Goal: Task Accomplishment & Management: Use online tool/utility

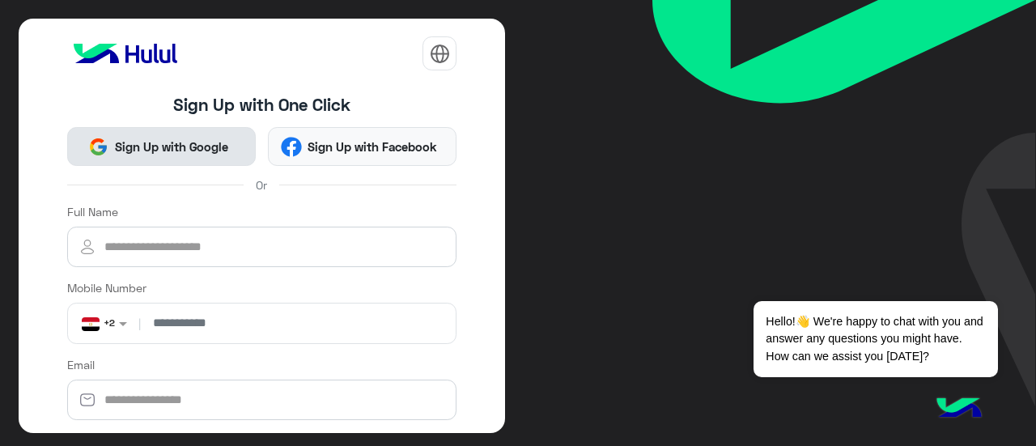
click at [197, 146] on span "Sign Up with Google" at bounding box center [170, 147] width 125 height 19
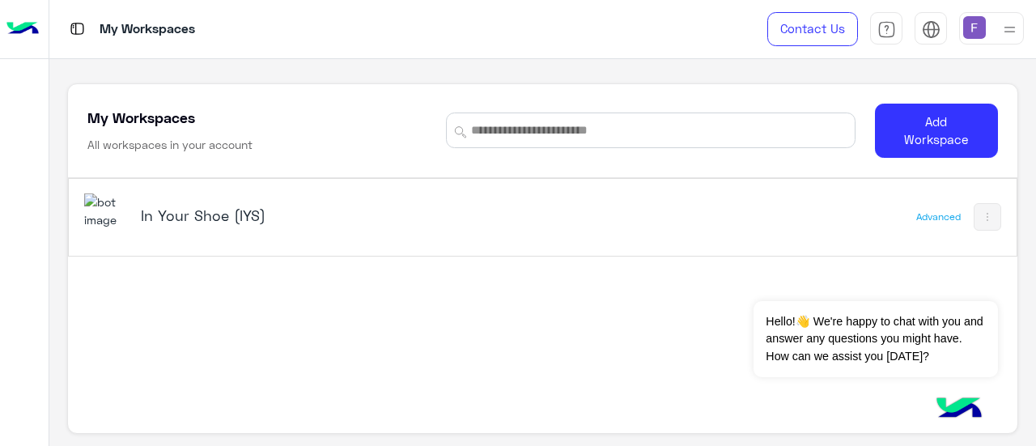
click at [22, 36] on img at bounding box center [22, 29] width 32 height 34
click at [202, 206] on h5 "In Your Shoe (IYS)" at bounding box center [306, 215] width 330 height 19
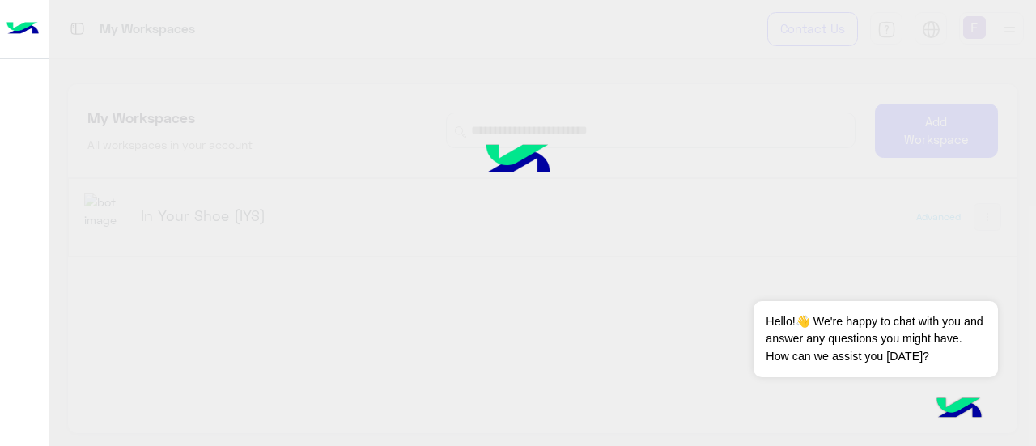
click at [215, 226] on div at bounding box center [518, 223] width 1036 height 446
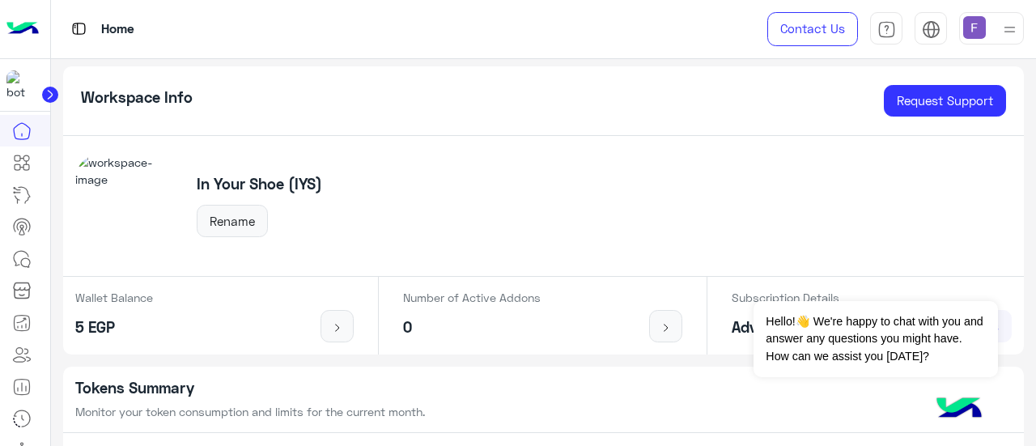
scroll to position [12, 0]
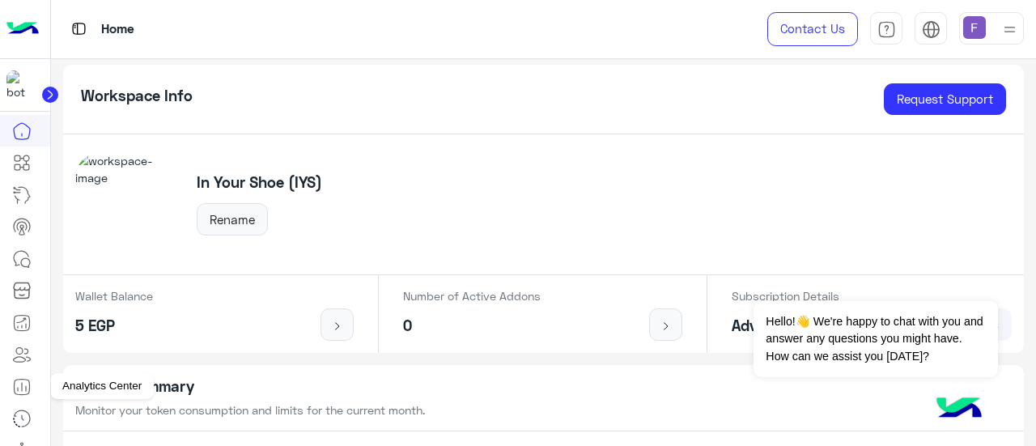
click at [19, 383] on icon at bounding box center [21, 386] width 19 height 19
click at [27, 386] on icon at bounding box center [21, 386] width 19 height 19
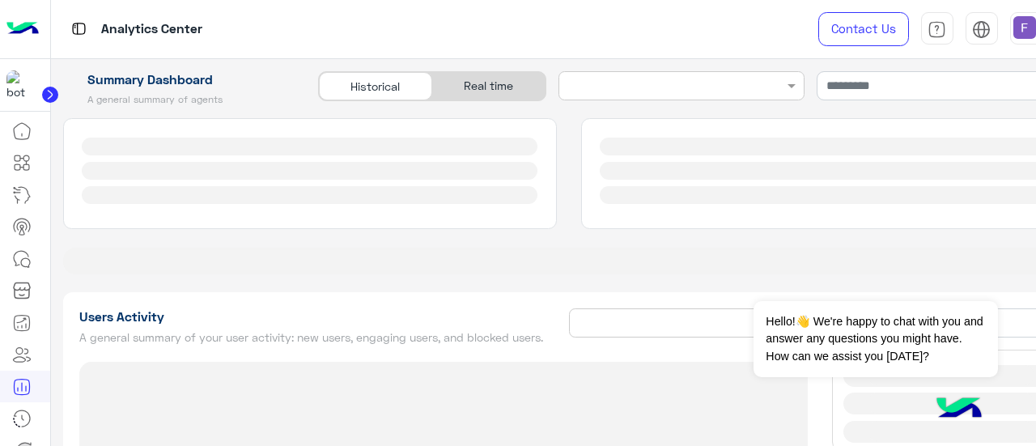
type input "**********"
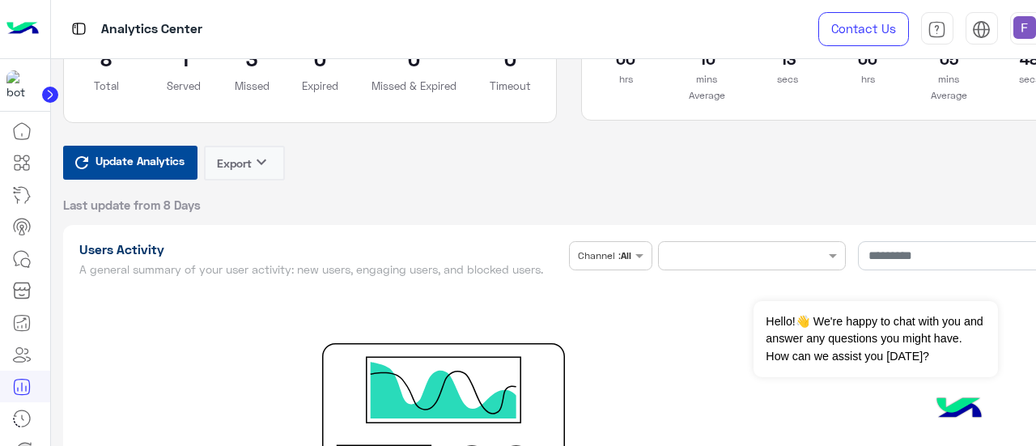
scroll to position [295, 0]
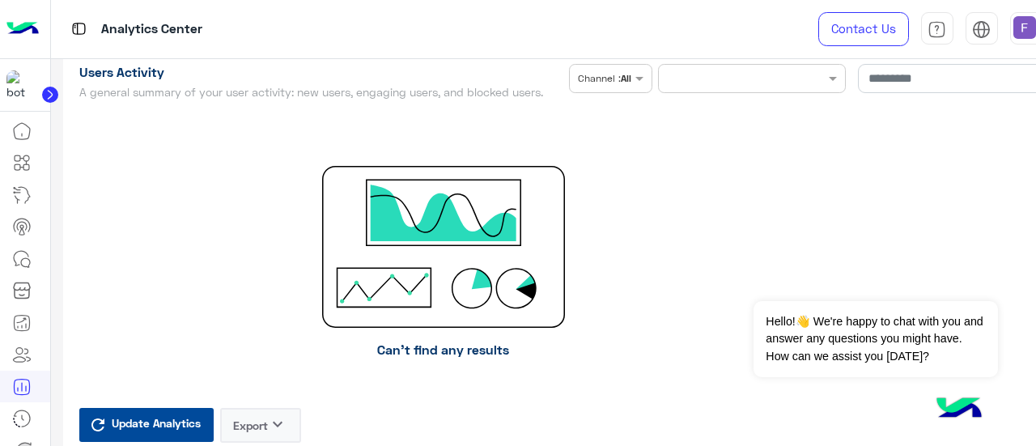
click at [121, 435] on button "Update Analytics" at bounding box center [146, 425] width 134 height 34
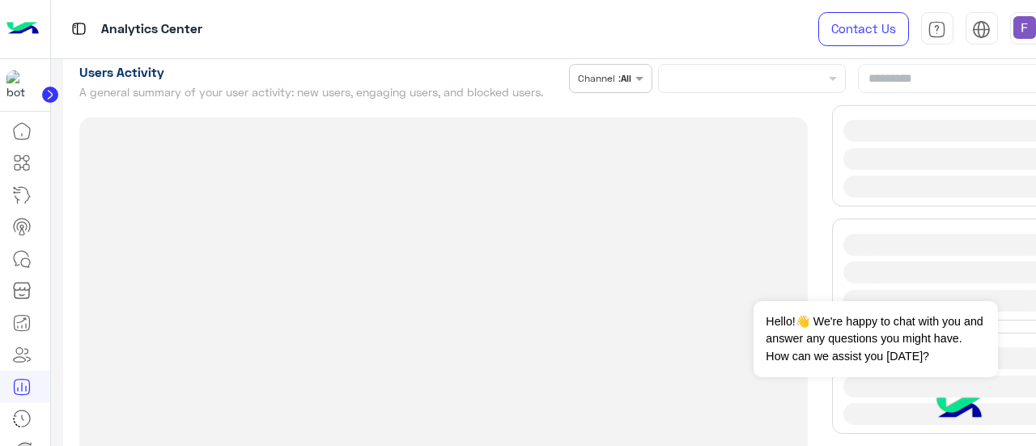
type input "**********"
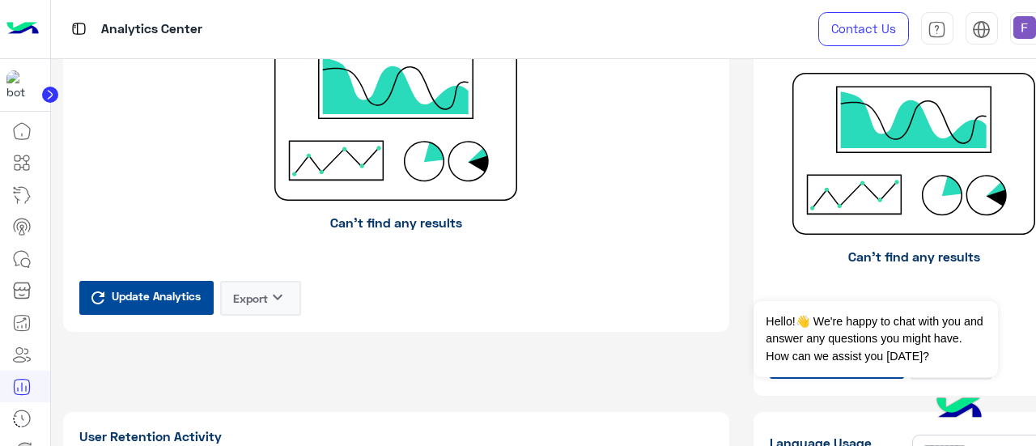
scroll to position [977, 0]
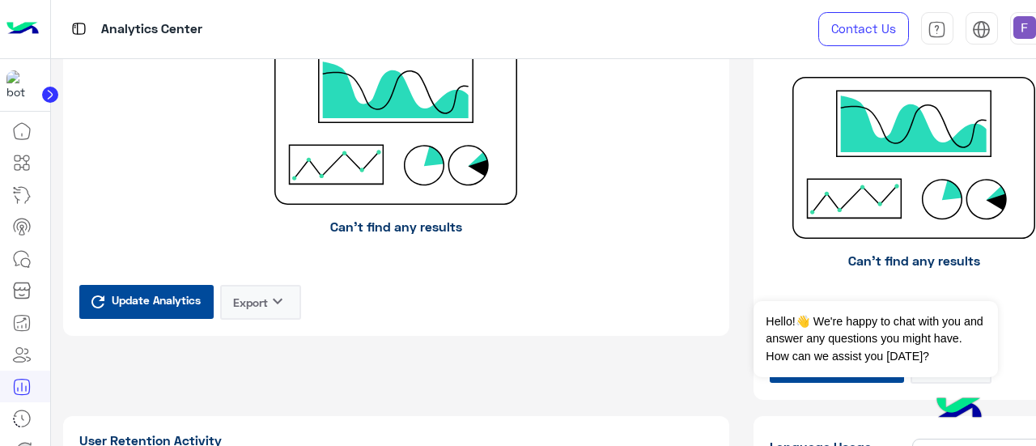
click at [128, 300] on span "Update Analytics" at bounding box center [156, 300] width 97 height 22
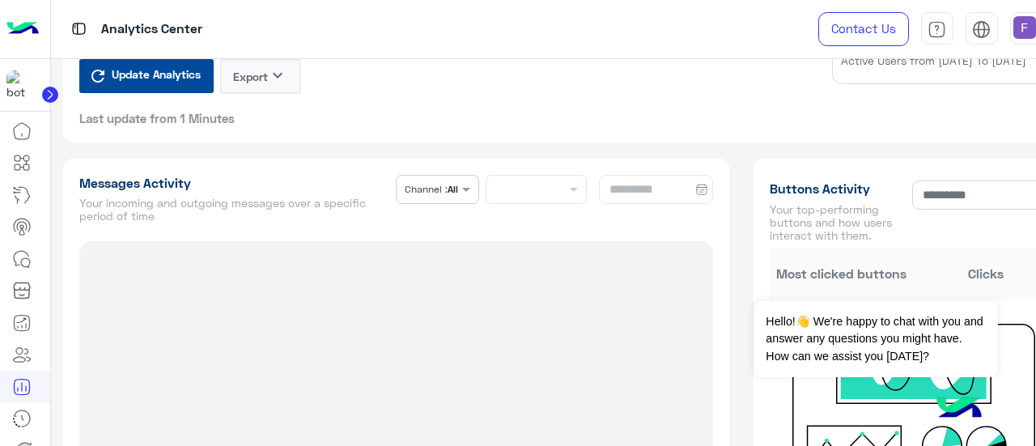
scroll to position [732, 0]
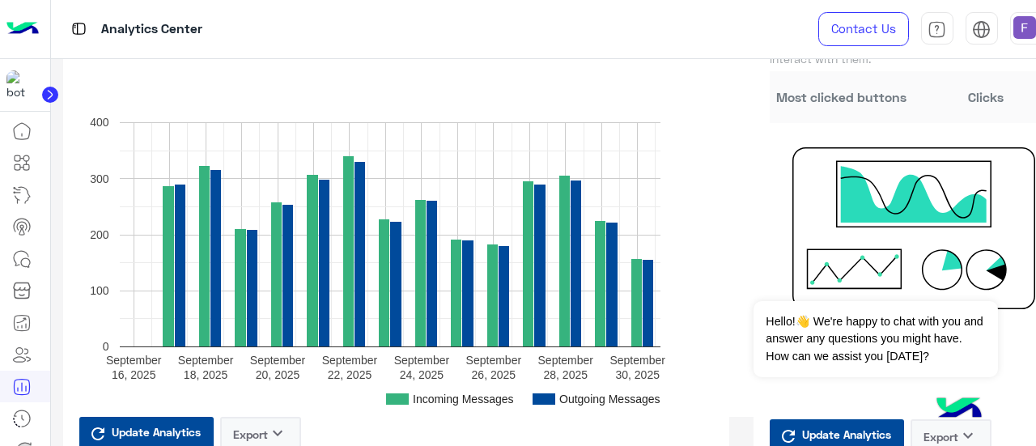
type input "**********"
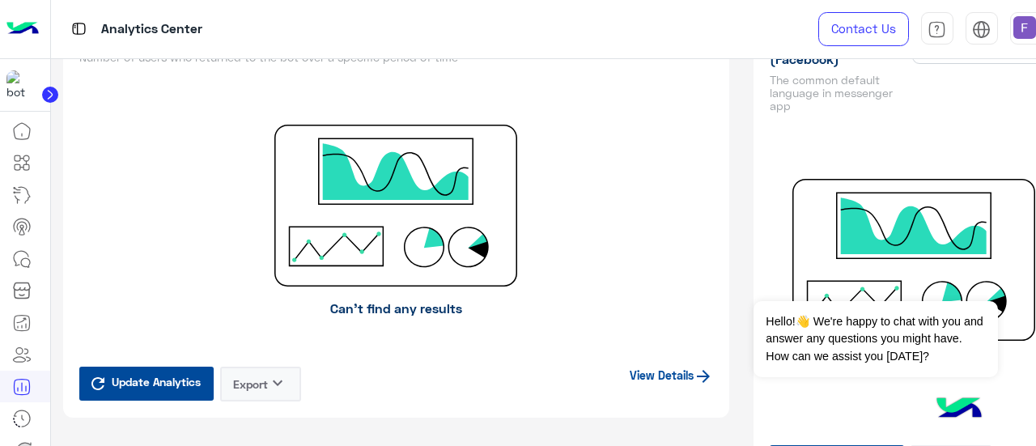
scroll to position [1408, 0]
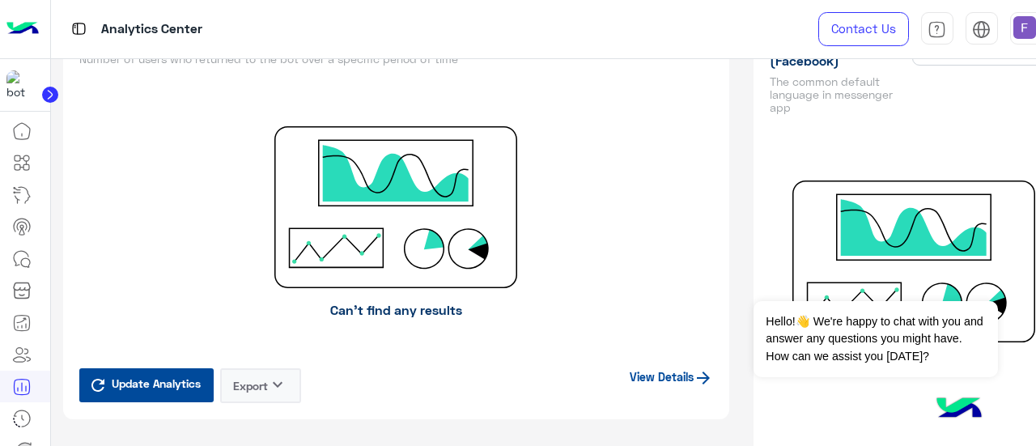
click at [161, 384] on span "Update Analytics" at bounding box center [156, 383] width 97 height 22
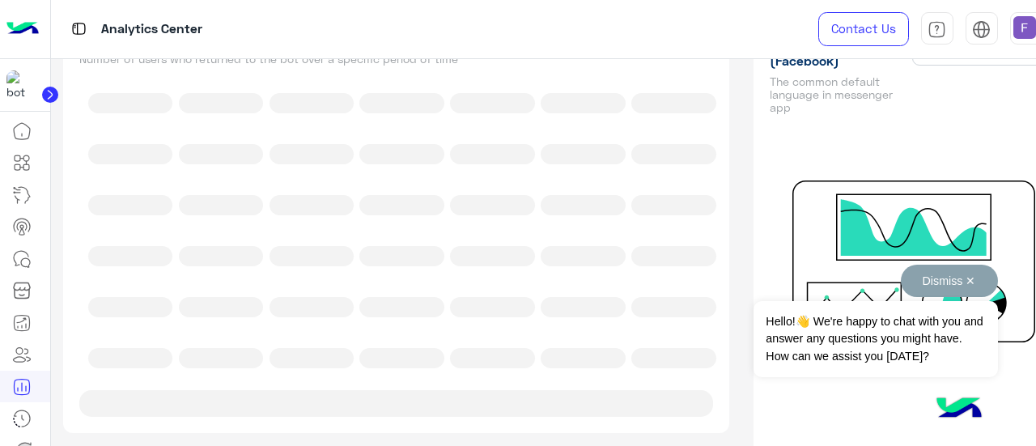
click at [954, 287] on button "Dismiss ✕" at bounding box center [949, 281] width 97 height 32
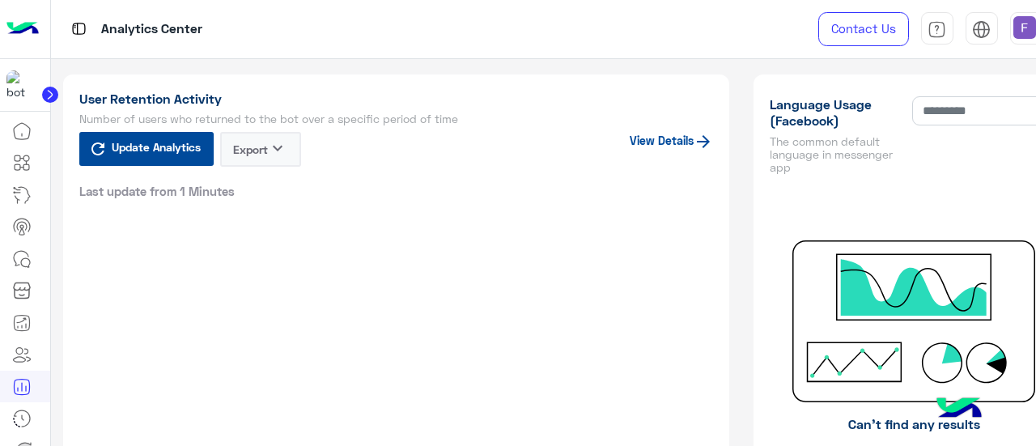
scroll to position [1358, 0]
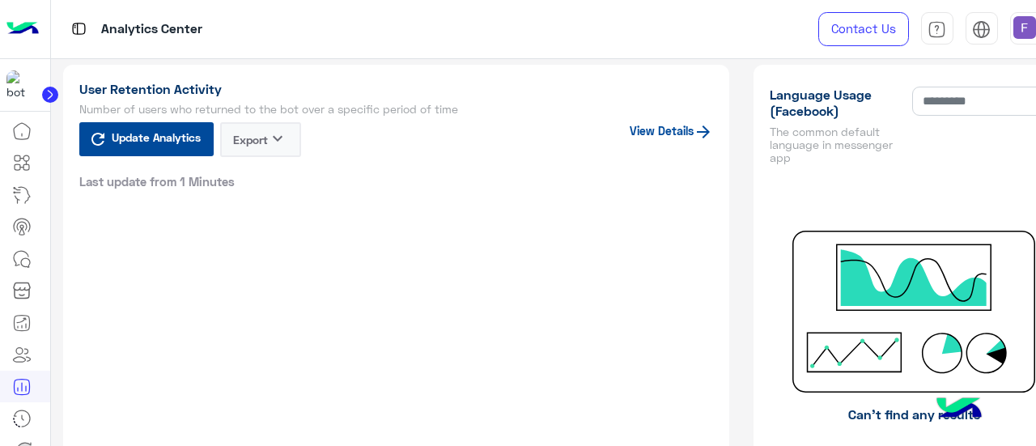
click at [174, 143] on span "Update Analytics" at bounding box center [156, 137] width 97 height 22
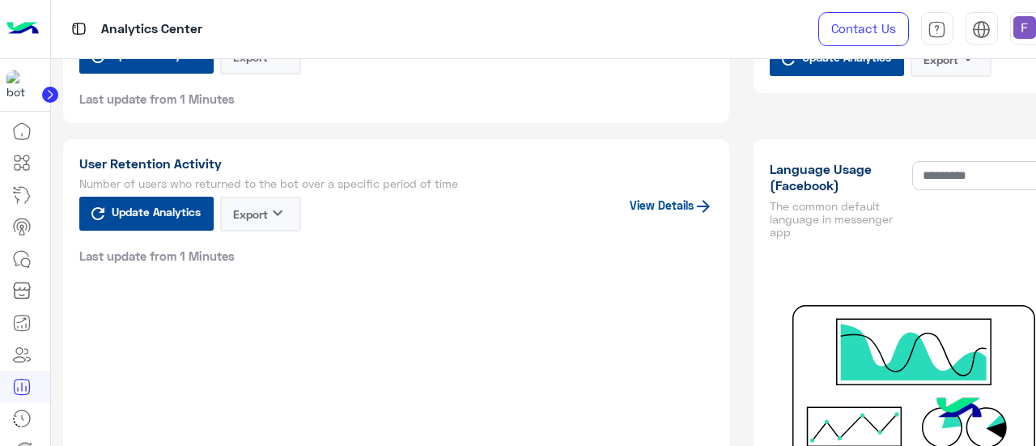
scroll to position [1282, 0]
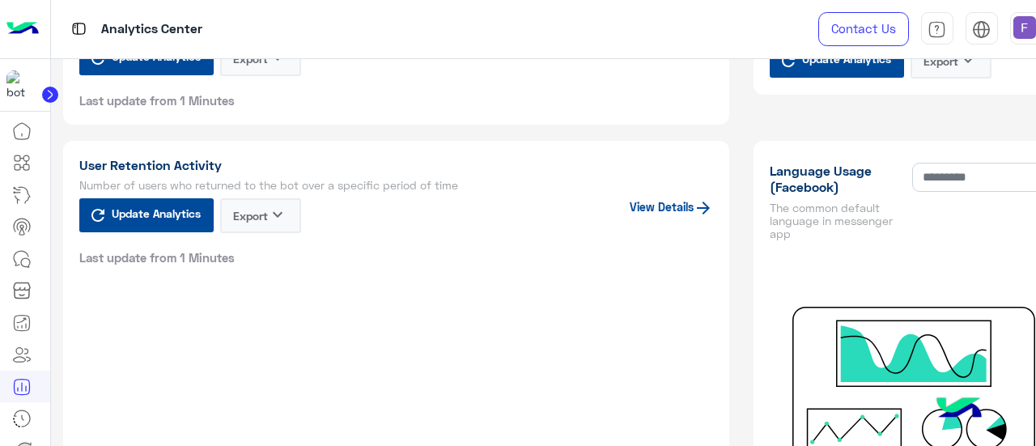
click at [160, 213] on span "Update Analytics" at bounding box center [156, 213] width 97 height 22
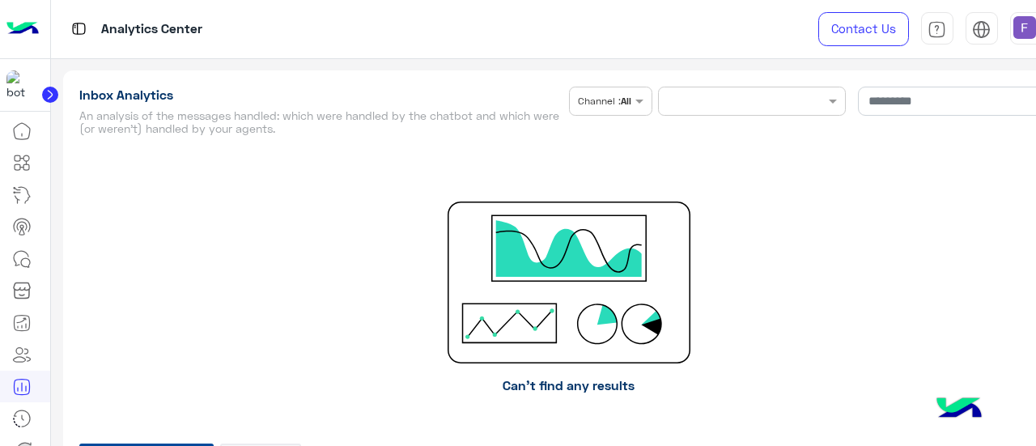
scroll to position [3651, 0]
